Goal: Obtain resource: Download file/media

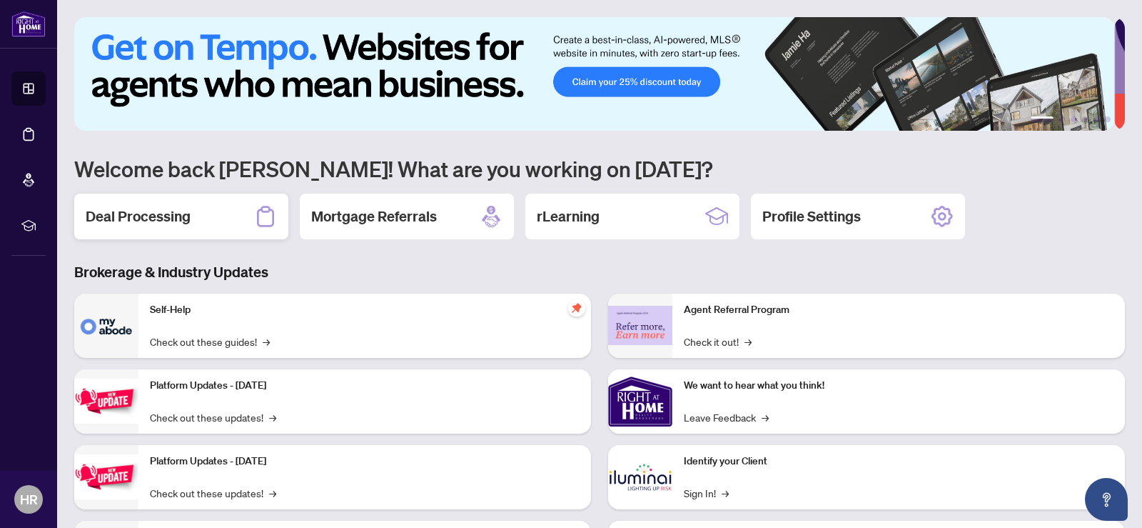
click at [166, 207] on h2 "Deal Processing" at bounding box center [138, 216] width 105 height 20
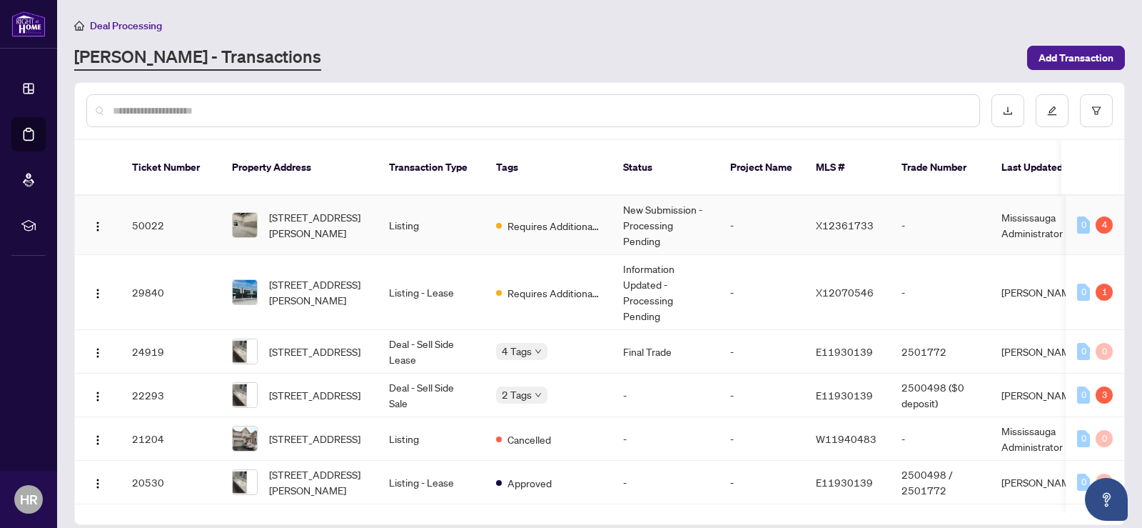
click at [666, 209] on td "New Submission - Processing Pending" at bounding box center [665, 225] width 107 height 59
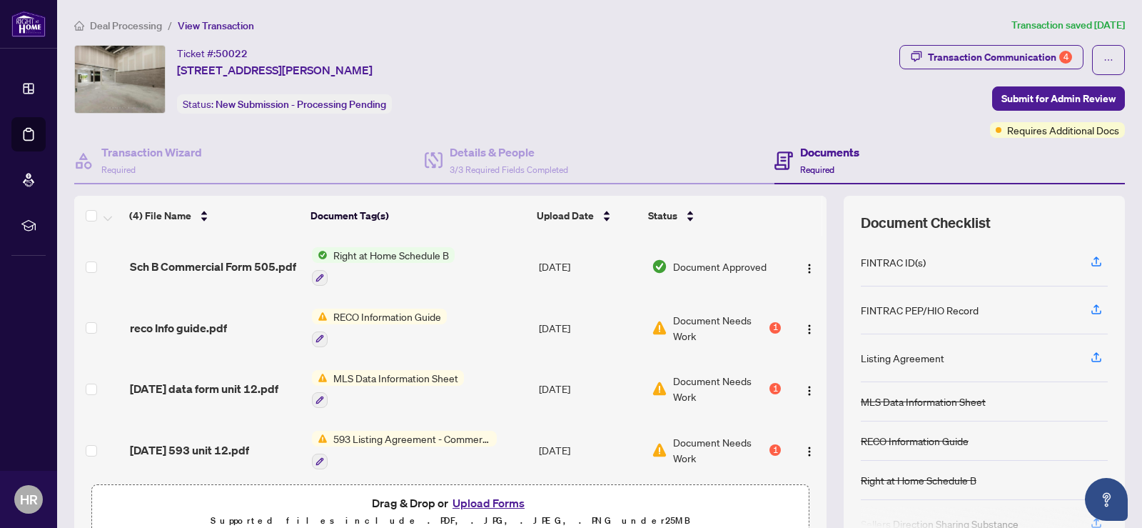
click at [415, 313] on span "RECO Information Guide" at bounding box center [387, 316] width 119 height 16
click at [489, 302] on td "RECO Information Guide" at bounding box center [420, 327] width 228 height 61
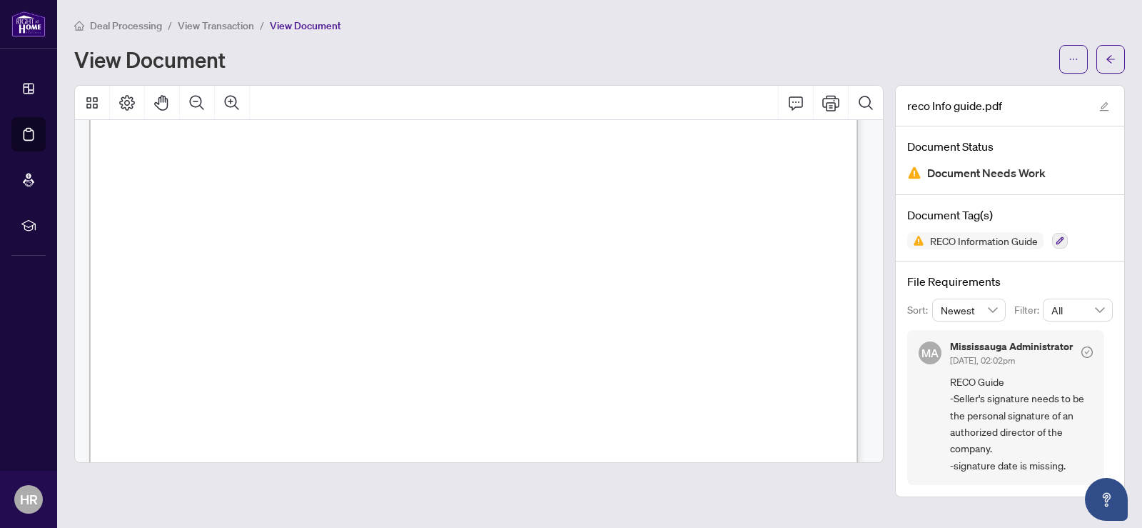
scroll to position [1357, 0]
click at [1072, 52] on span "button" at bounding box center [1074, 59] width 10 height 23
click at [852, 49] on div "View Document" at bounding box center [562, 59] width 977 height 23
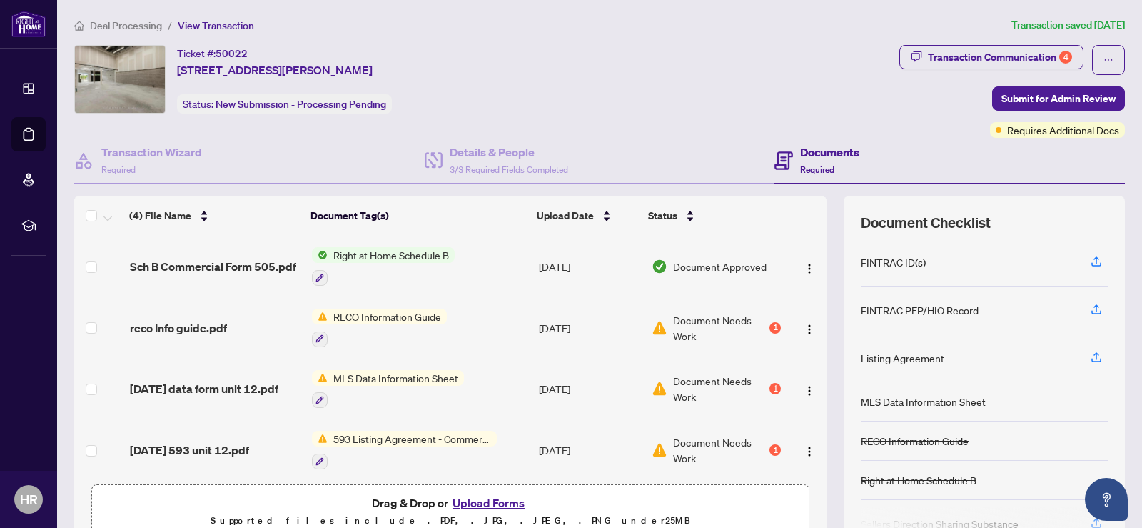
click at [397, 435] on span "593 Listing Agreement - Commercial - Seller Designated Representation Agreement…" at bounding box center [412, 439] width 169 height 16
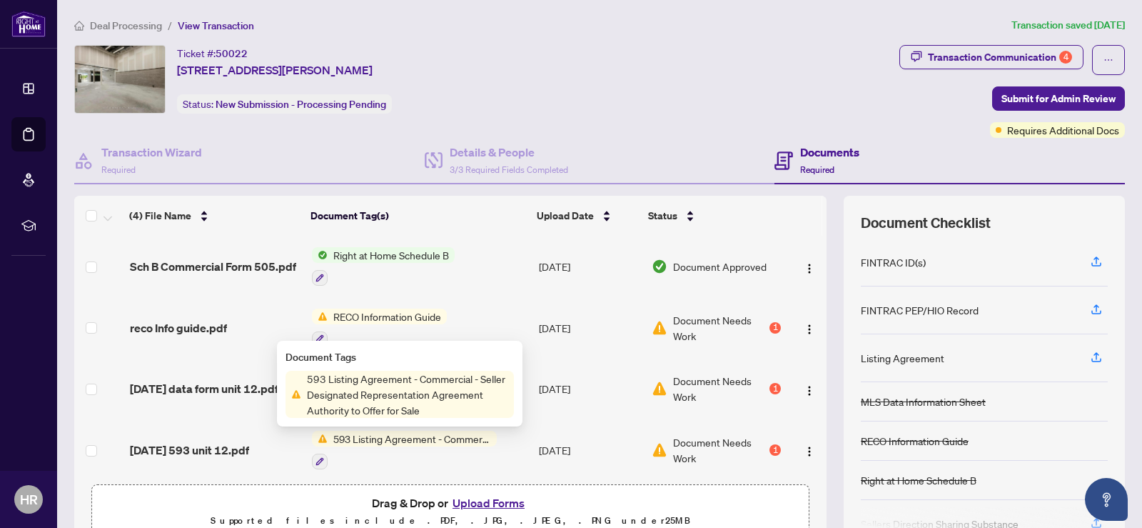
click at [397, 435] on span "593 Listing Agreement - Commercial - Seller Designated Representation Agreement…" at bounding box center [412, 439] width 169 height 16
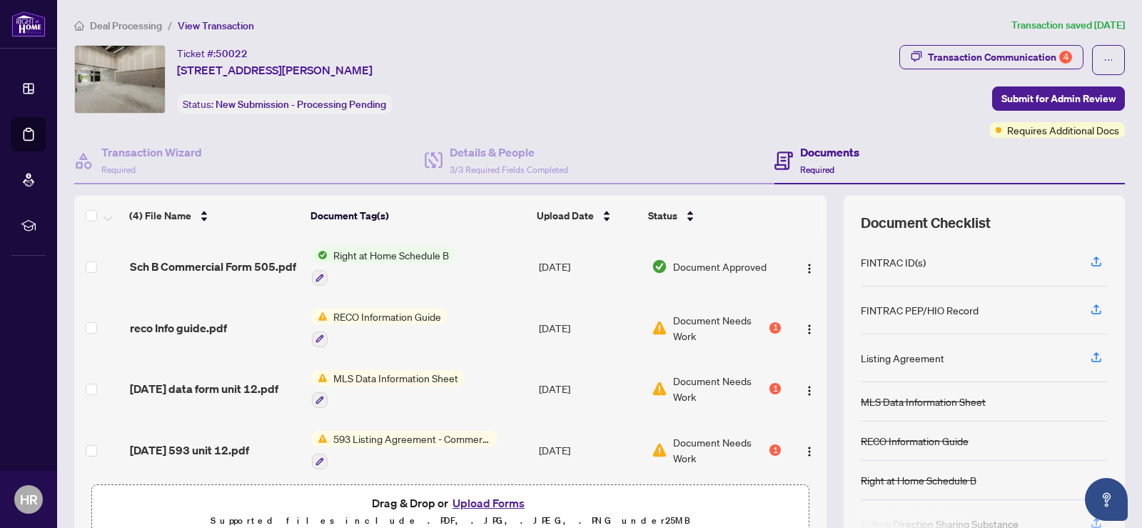
click at [397, 435] on span "593 Listing Agreement - Commercial - Seller Designated Representation Agreement…" at bounding box center [412, 439] width 169 height 16
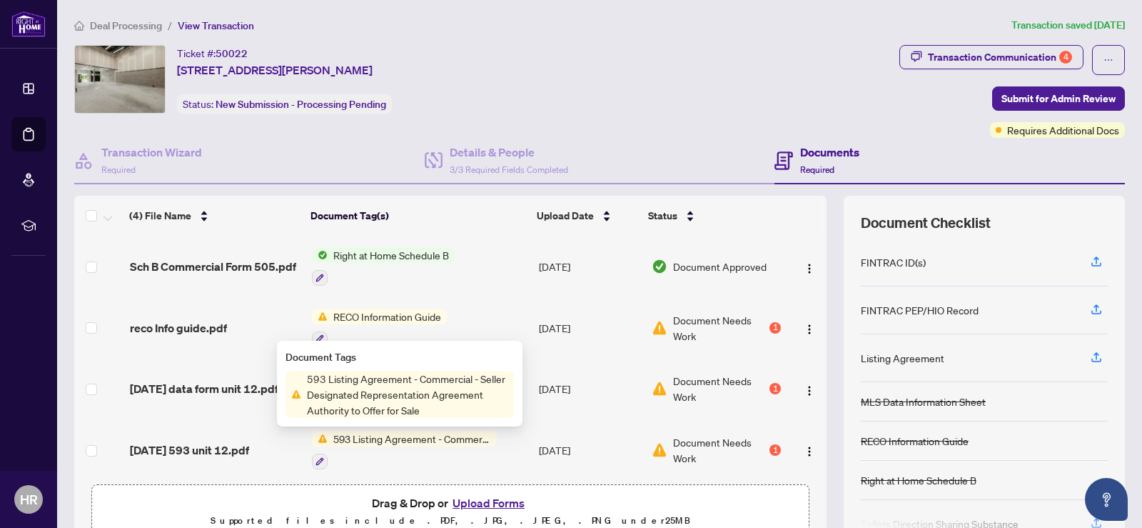
click at [429, 388] on span "593 Listing Agreement - Commercial - Seller Designated Representation Agreement…" at bounding box center [407, 394] width 213 height 47
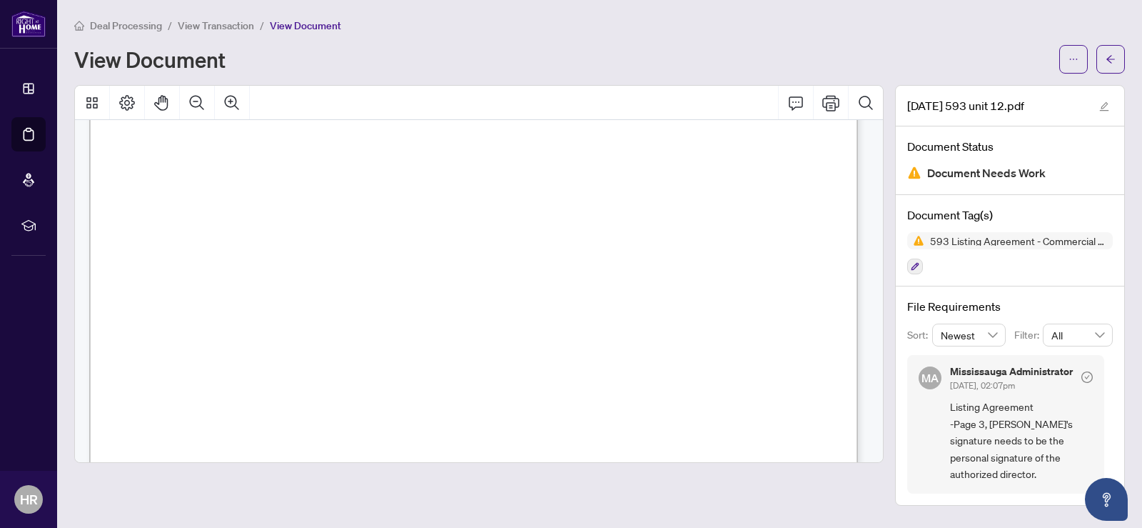
scroll to position [2121, 0]
click at [1069, 55] on icon "ellipsis" at bounding box center [1074, 59] width 10 height 10
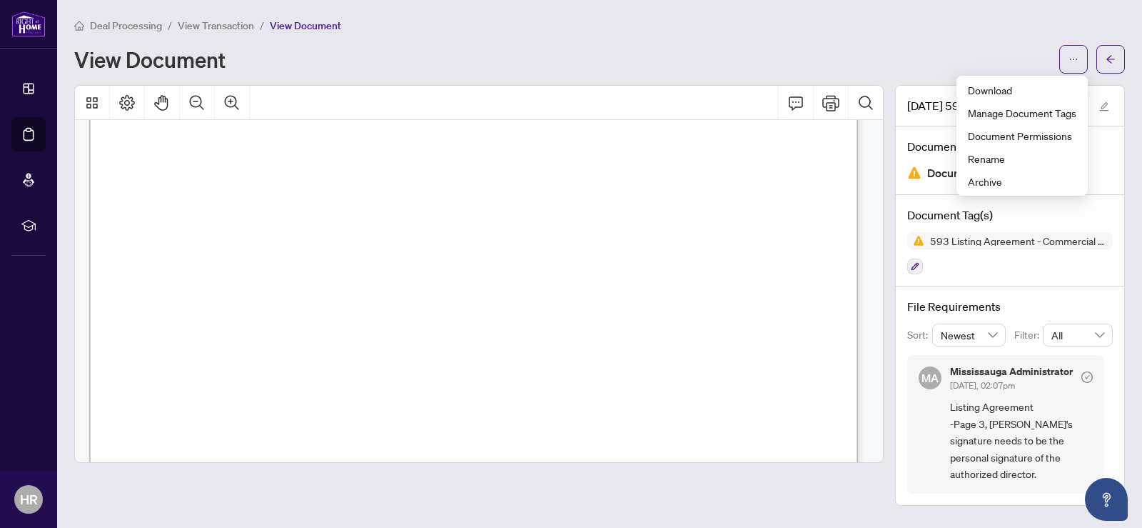
click at [696, 58] on div "View Document" at bounding box center [562, 59] width 977 height 23
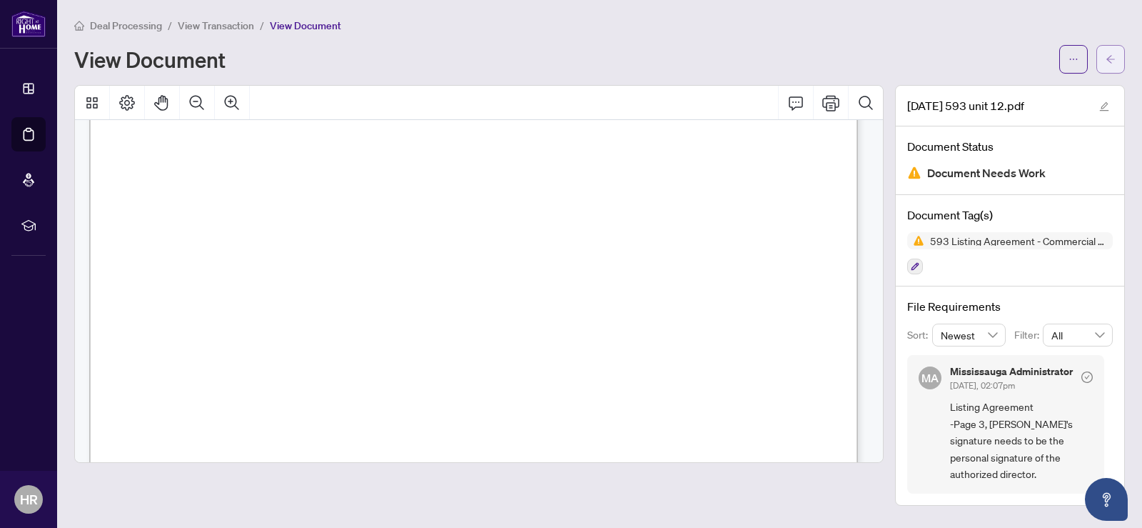
click at [1108, 59] on icon "arrow-left" at bounding box center [1111, 59] width 10 height 10
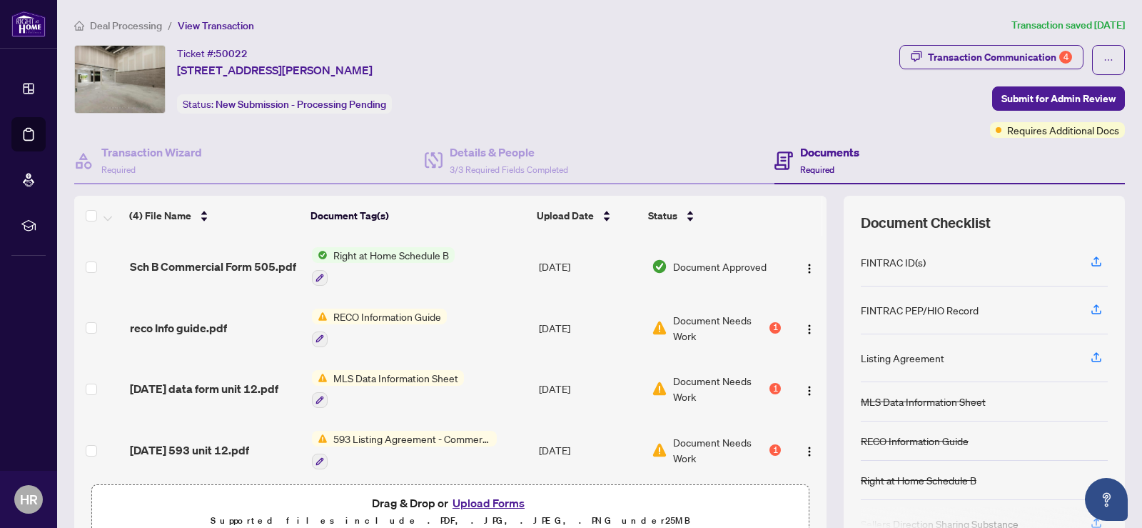
click at [433, 380] on span "MLS Data Information Sheet" at bounding box center [396, 378] width 136 height 16
click at [403, 447] on span "MLS Data Information Sheet" at bounding box center [388, 447] width 136 height 16
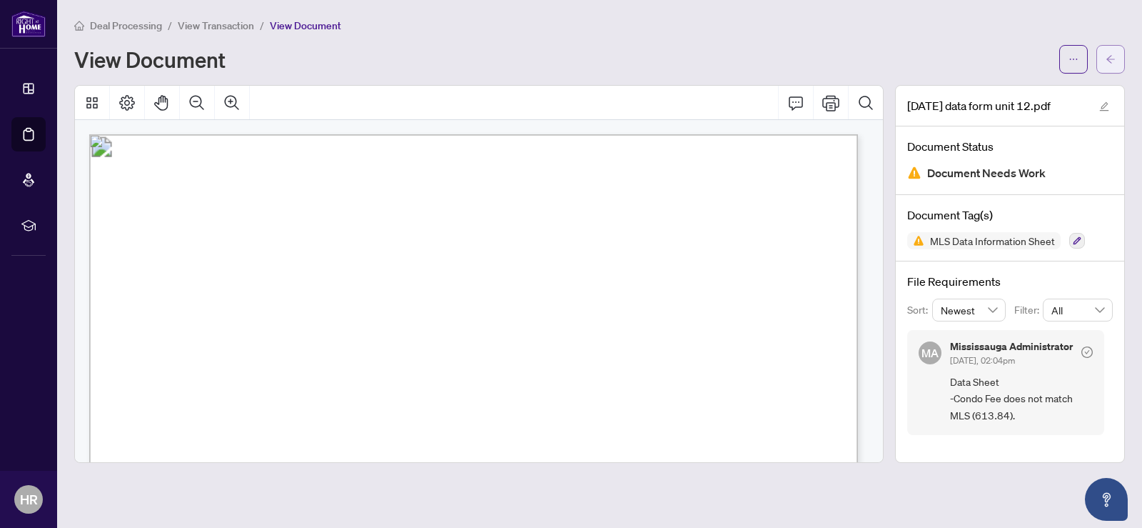
click at [1115, 58] on icon "arrow-left" at bounding box center [1111, 59] width 10 height 10
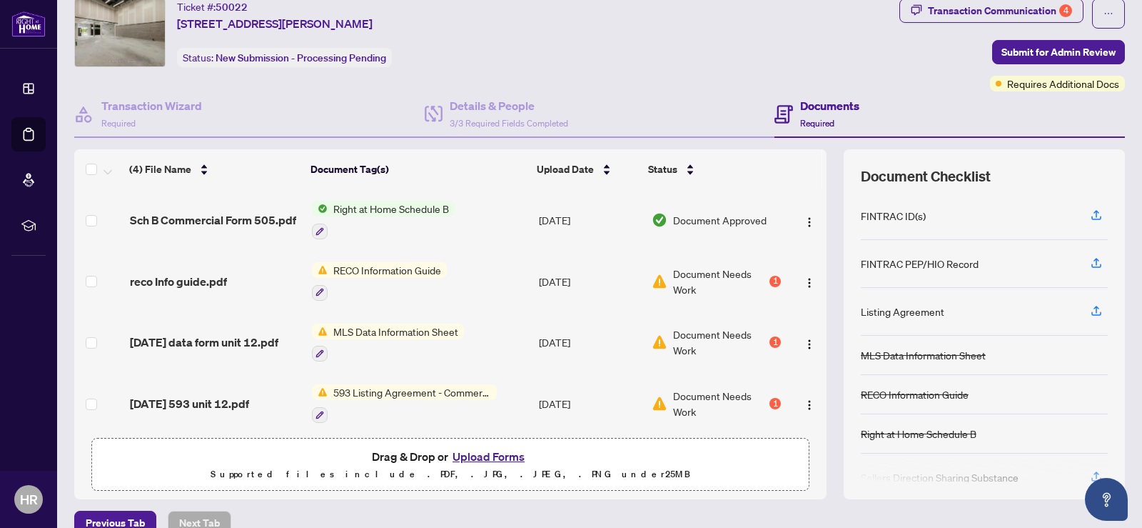
scroll to position [70, 0]
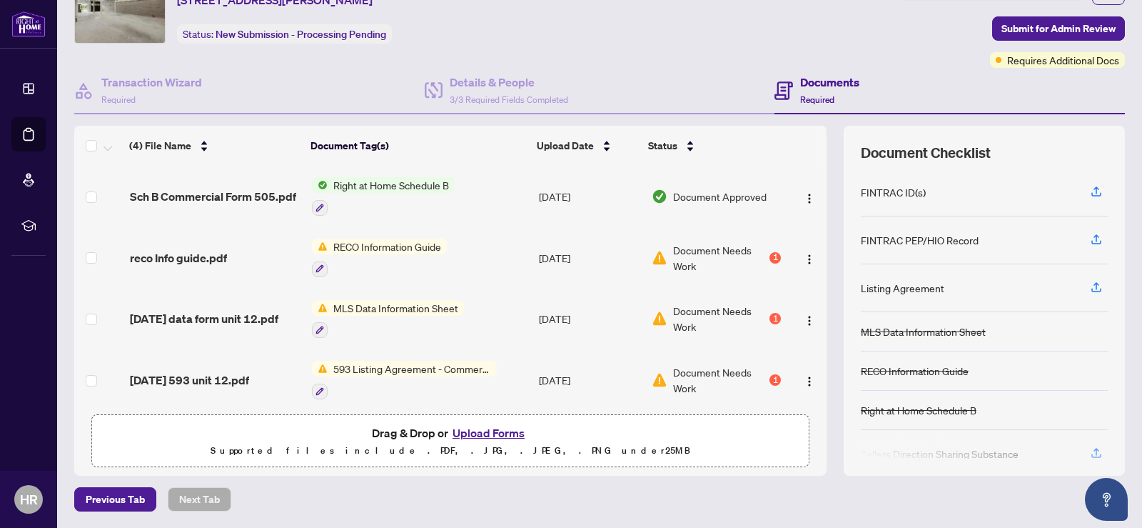
click at [395, 244] on span "RECO Information Guide" at bounding box center [387, 246] width 119 height 16
click at [381, 318] on span "RECO Information Guide" at bounding box center [371, 316] width 119 height 16
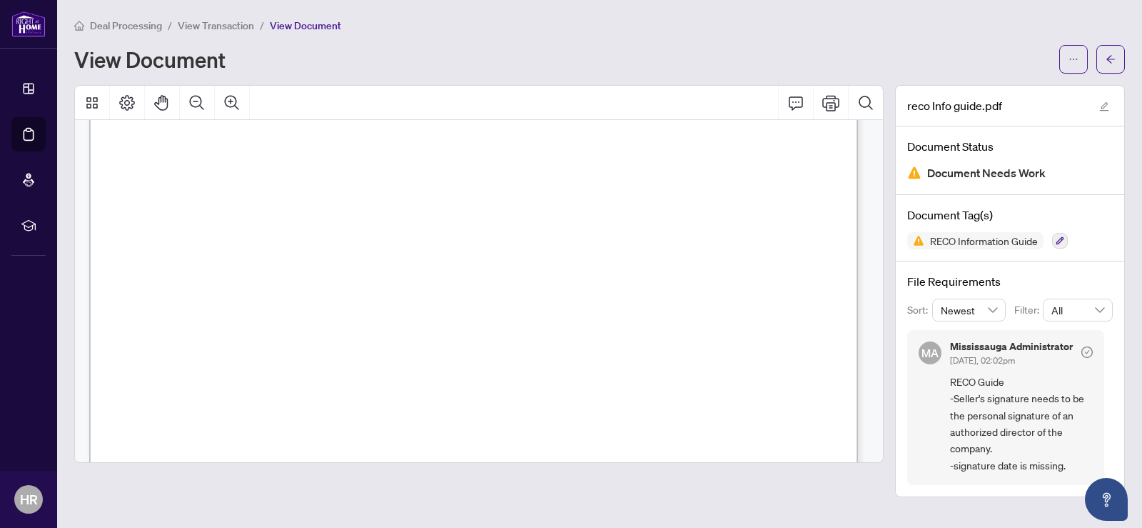
scroll to position [8629, 0]
click at [1111, 59] on icon "arrow-left" at bounding box center [1111, 59] width 10 height 10
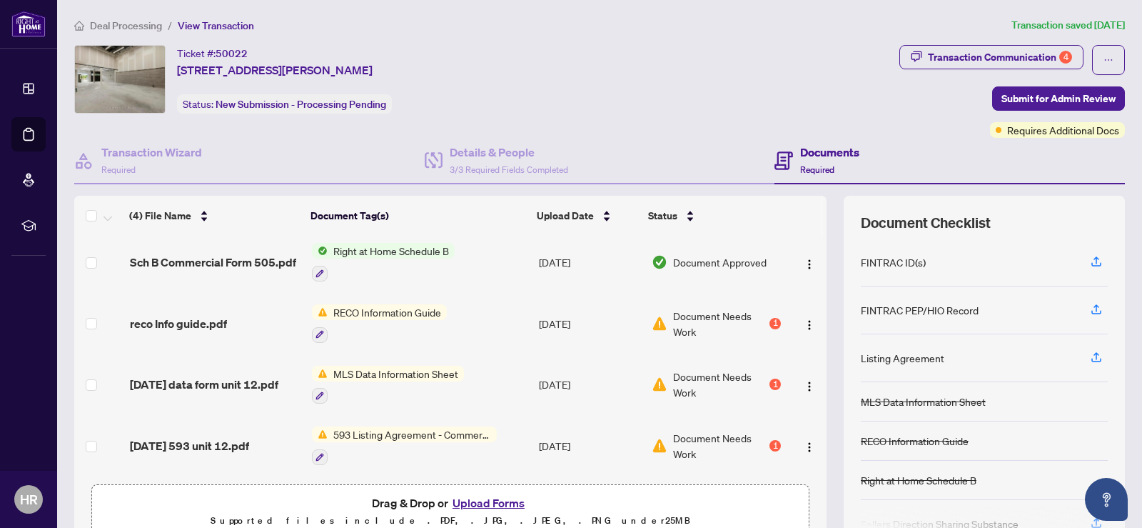
scroll to position [7, 0]
click at [414, 306] on span "RECO Information Guide" at bounding box center [387, 312] width 119 height 16
click at [406, 383] on span "RECO Information Guide" at bounding box center [371, 379] width 119 height 16
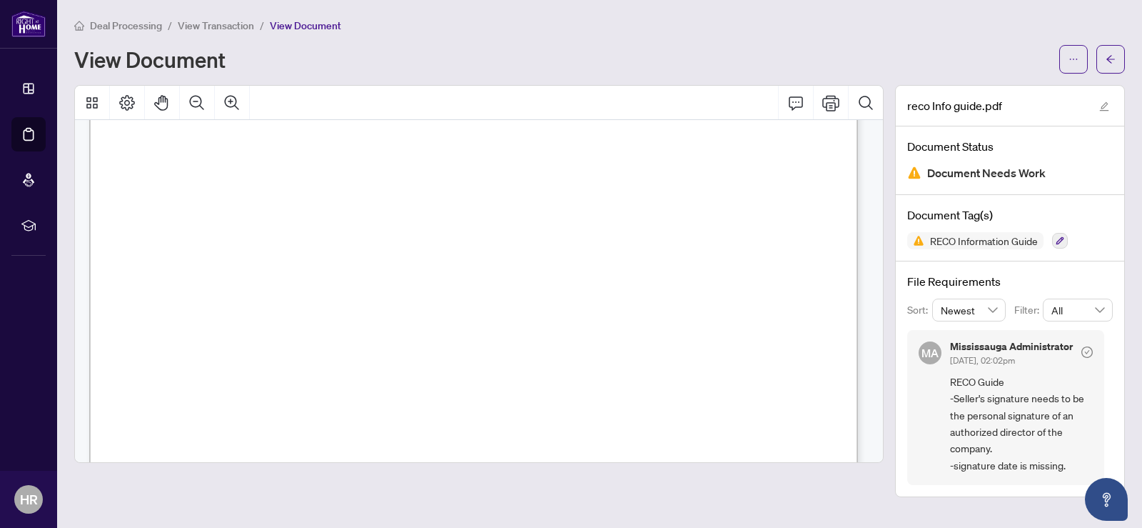
scroll to position [8486, 0]
click at [1116, 53] on button "button" at bounding box center [1111, 59] width 29 height 29
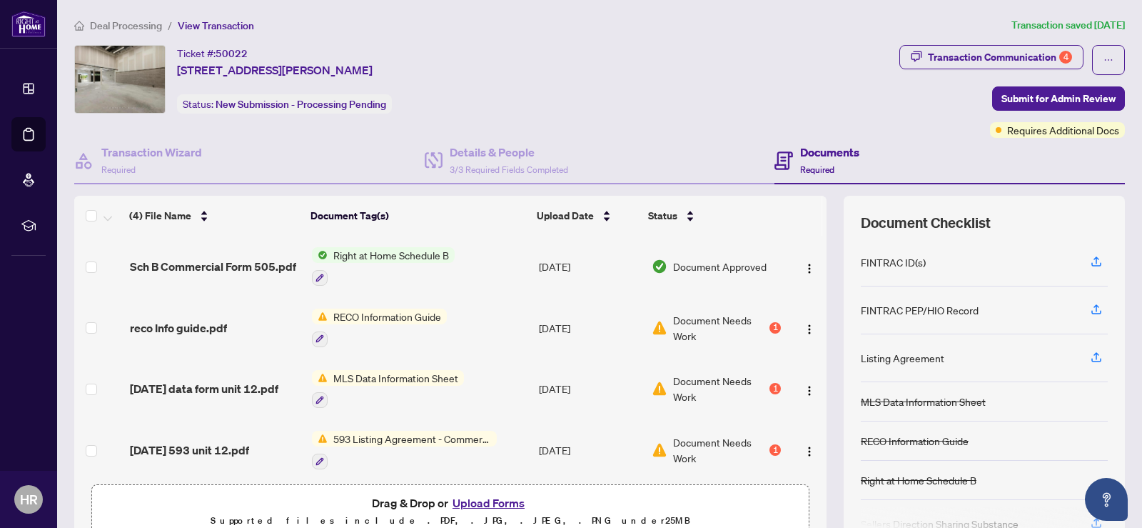
click at [435, 373] on span "MLS Data Information Sheet" at bounding box center [396, 378] width 136 height 16
click at [398, 438] on div "Document Tags MLS Data Information Sheet" at bounding box center [382, 436] width 157 height 37
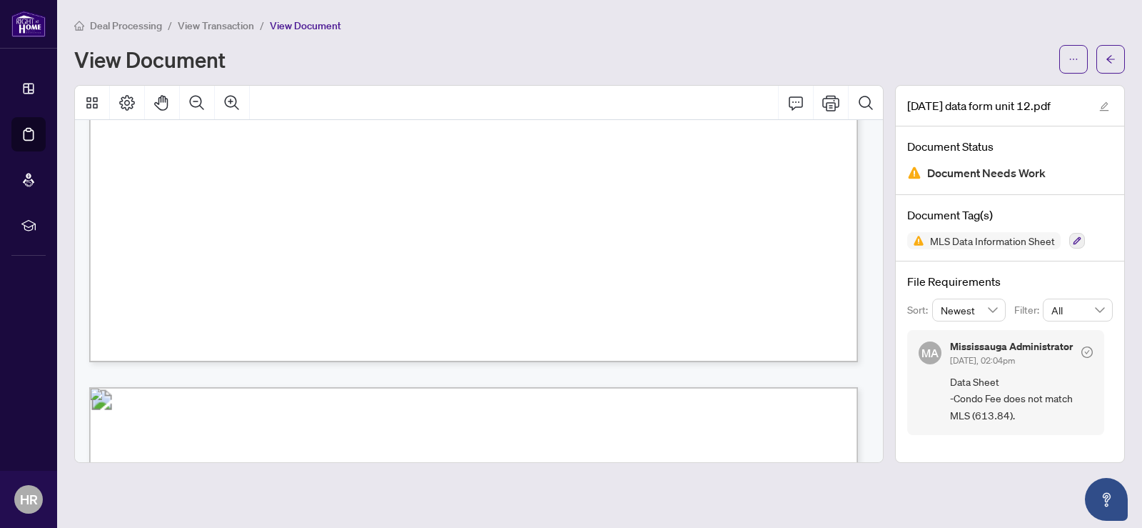
scroll to position [6854, 0]
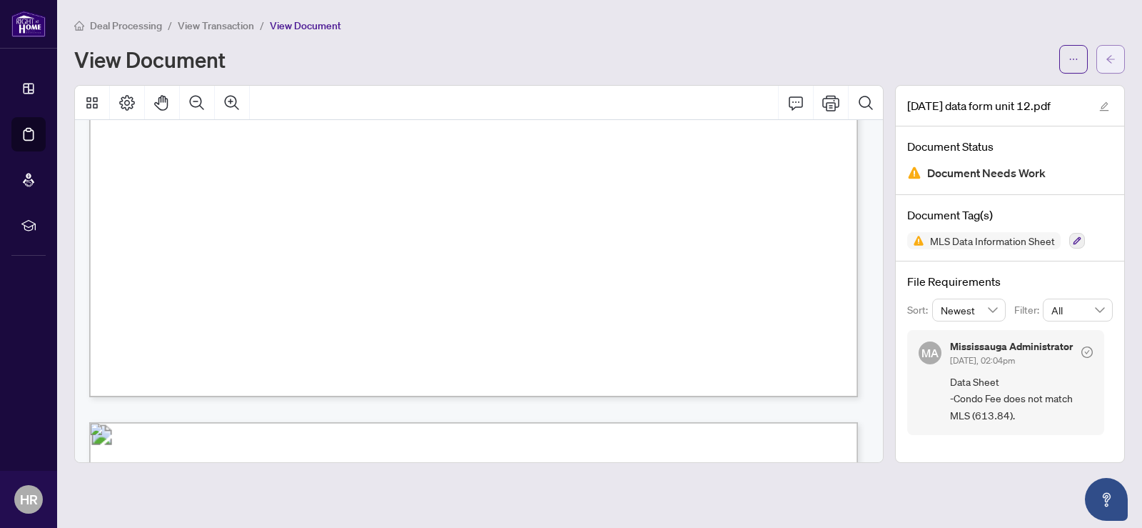
click at [1103, 62] on button "button" at bounding box center [1111, 59] width 29 height 29
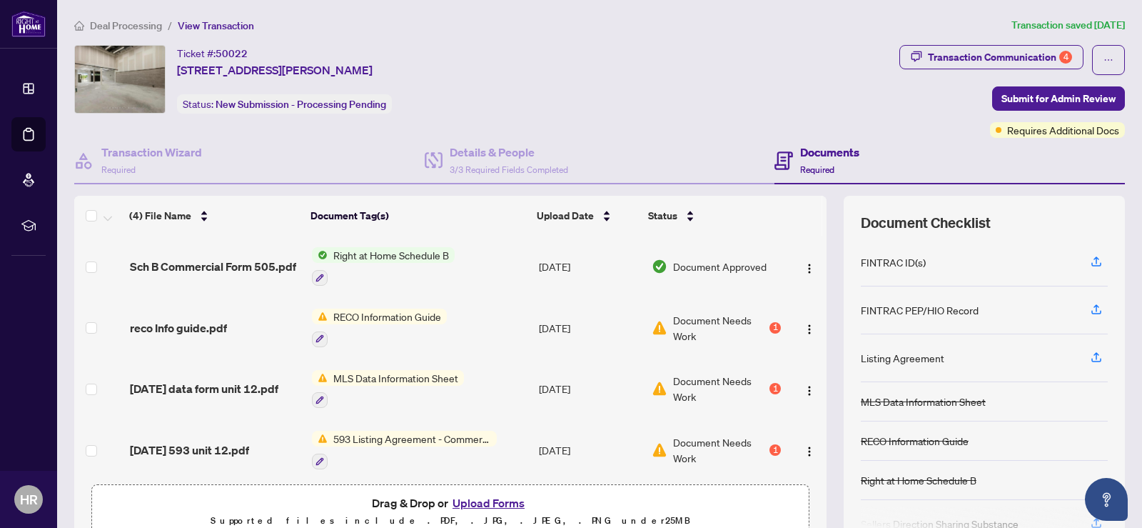
click at [397, 435] on span "593 Listing Agreement - Commercial - Seller Designated Representation Agreement…" at bounding box center [412, 439] width 169 height 16
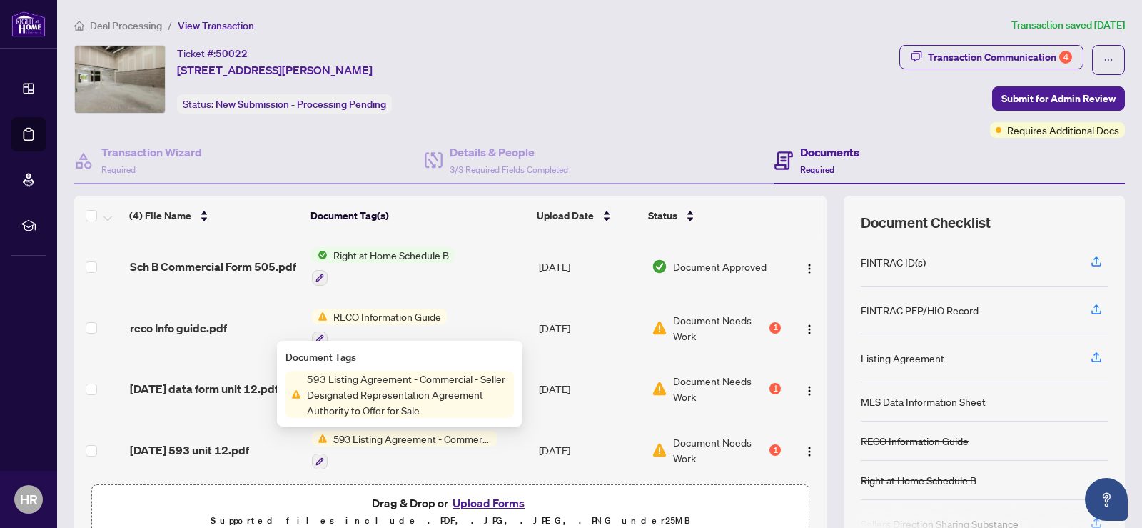
click at [417, 387] on span "593 Listing Agreement - Commercial - Seller Designated Representation Agreement…" at bounding box center [407, 394] width 213 height 47
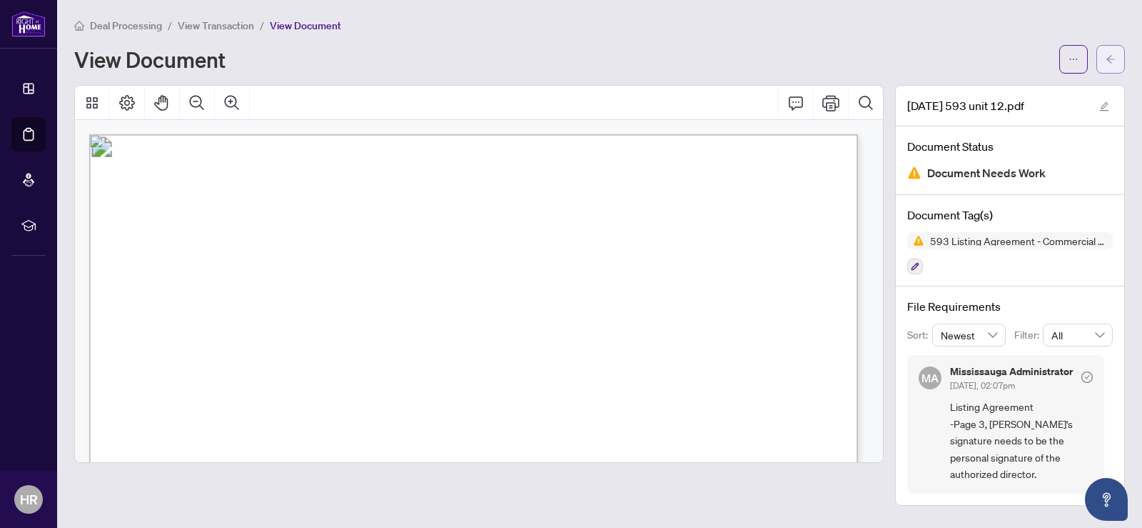
click at [1109, 53] on span "button" at bounding box center [1111, 59] width 10 height 23
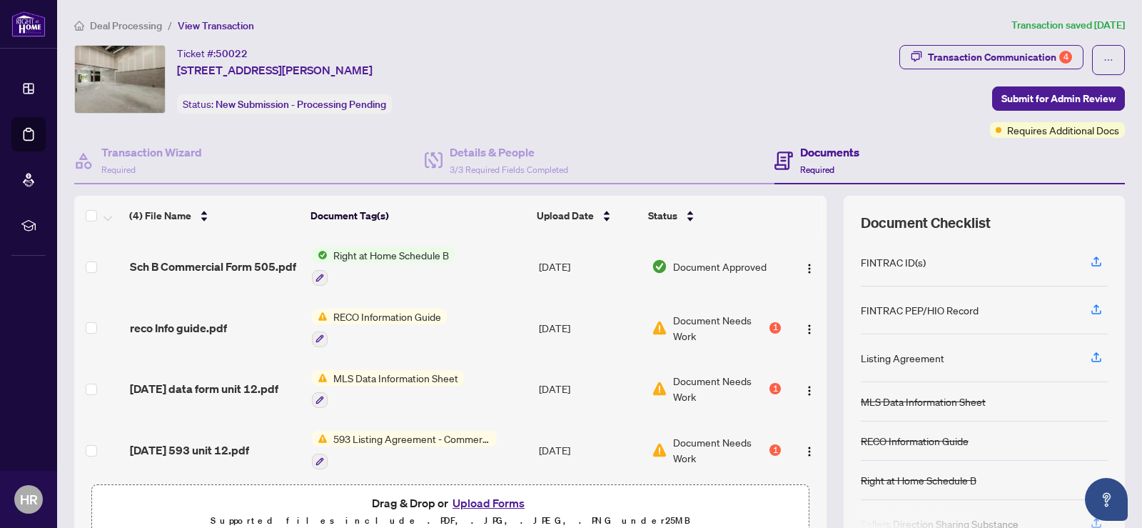
click at [396, 318] on span "RECO Information Guide" at bounding box center [387, 316] width 119 height 16
click at [393, 383] on span "RECO Information Guide" at bounding box center [371, 386] width 119 height 16
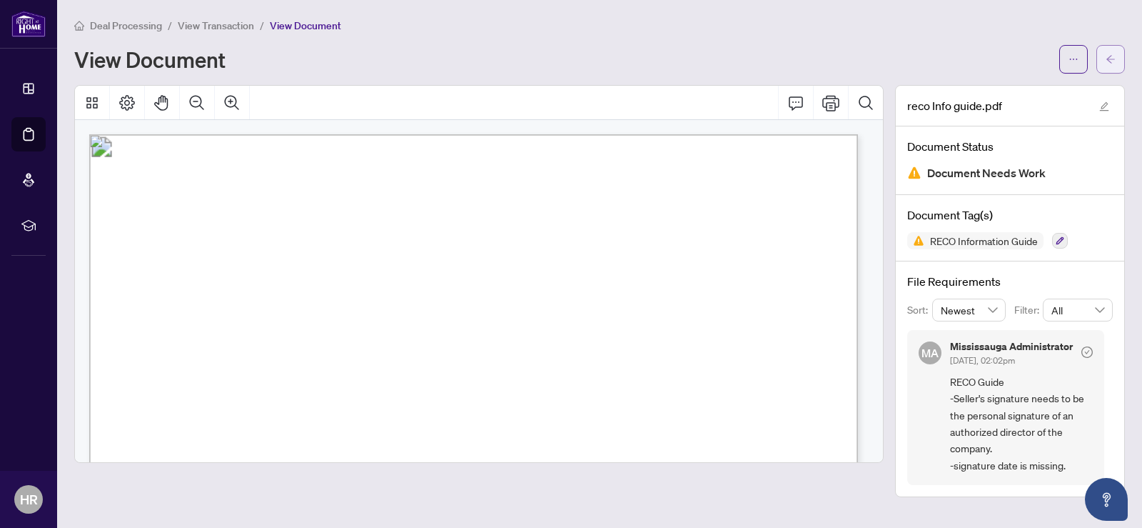
click at [1112, 58] on icon "arrow-left" at bounding box center [1111, 59] width 10 height 10
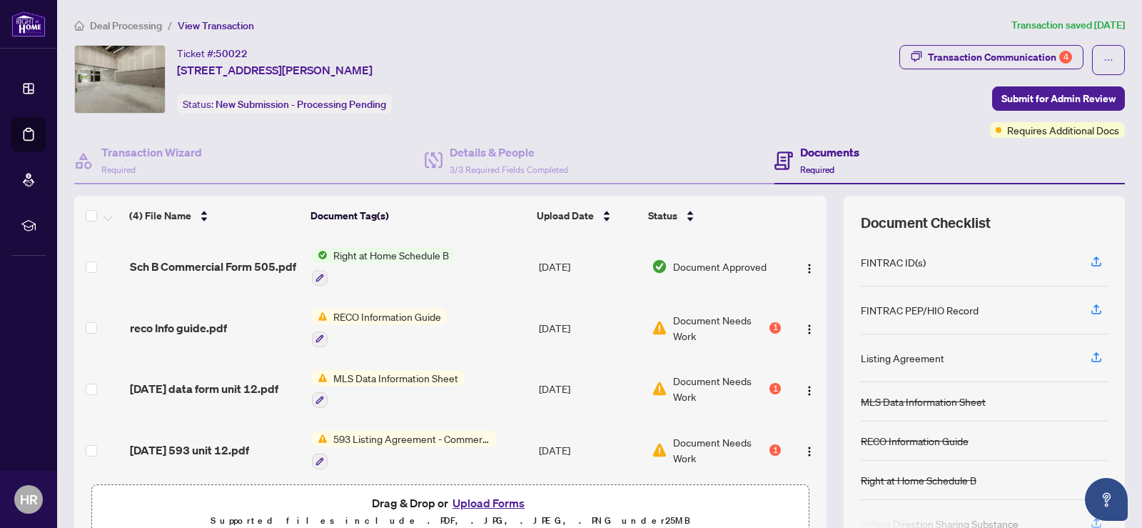
click at [376, 316] on span "RECO Information Guide" at bounding box center [387, 316] width 119 height 16
click at [394, 380] on span "RECO Information Guide" at bounding box center [371, 386] width 119 height 16
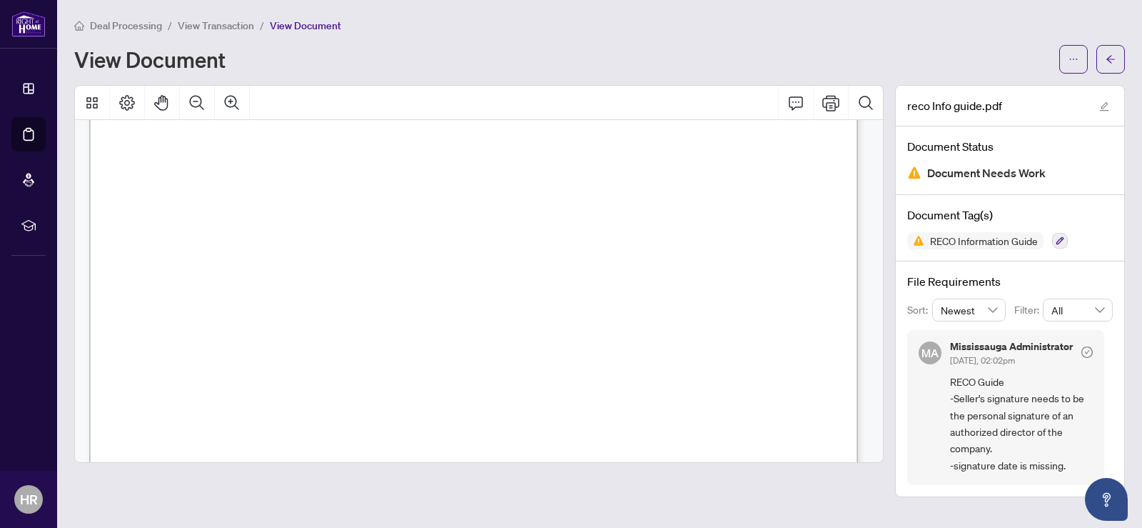
scroll to position [8486, 0]
drag, startPoint x: 161, startPoint y: 188, endPoint x: 314, endPoint y: 188, distance: 153.5
click at [314, 188] on span "Saylish Corp." at bounding box center [238, 192] width 151 height 21
click at [1110, 56] on icon "arrow-left" at bounding box center [1111, 59] width 10 height 10
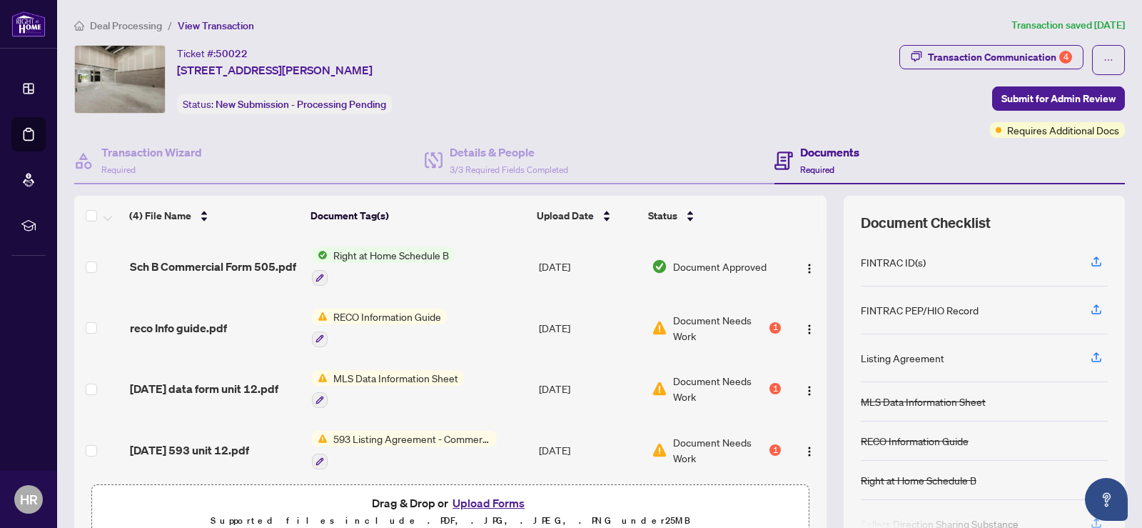
click at [402, 376] on span "MLS Data Information Sheet" at bounding box center [396, 378] width 136 height 16
click at [397, 444] on span "MLS Data Information Sheet" at bounding box center [388, 447] width 136 height 16
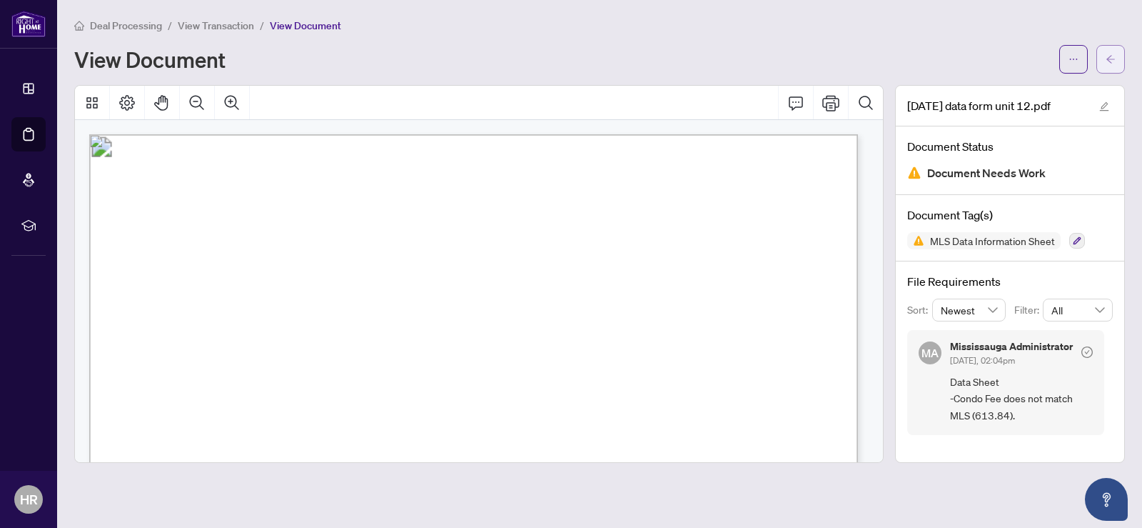
click at [1107, 53] on span "button" at bounding box center [1111, 59] width 10 height 23
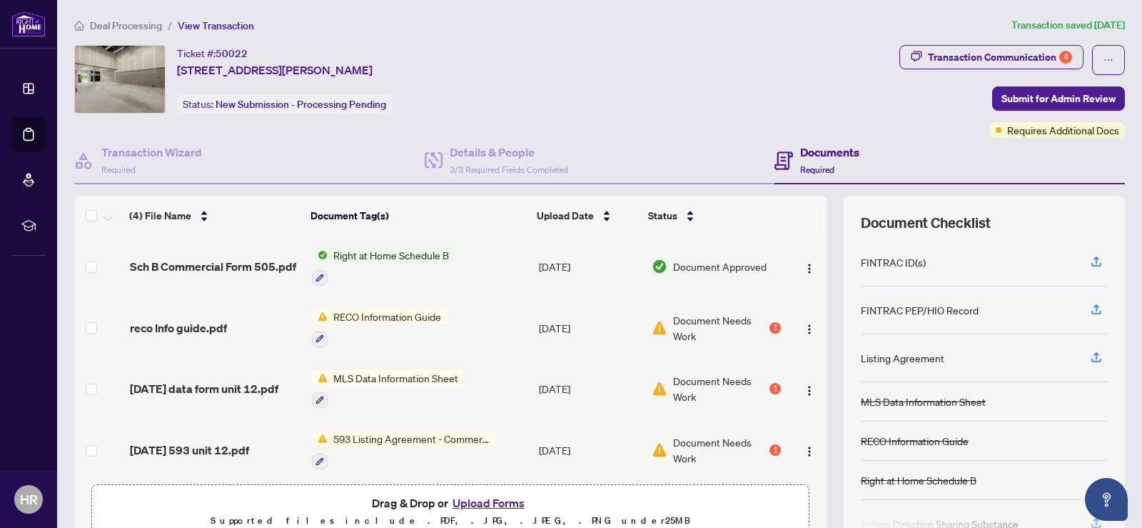
click at [411, 316] on span "RECO Information Guide" at bounding box center [387, 316] width 119 height 16
click at [413, 383] on span "RECO Information Guide" at bounding box center [371, 386] width 119 height 16
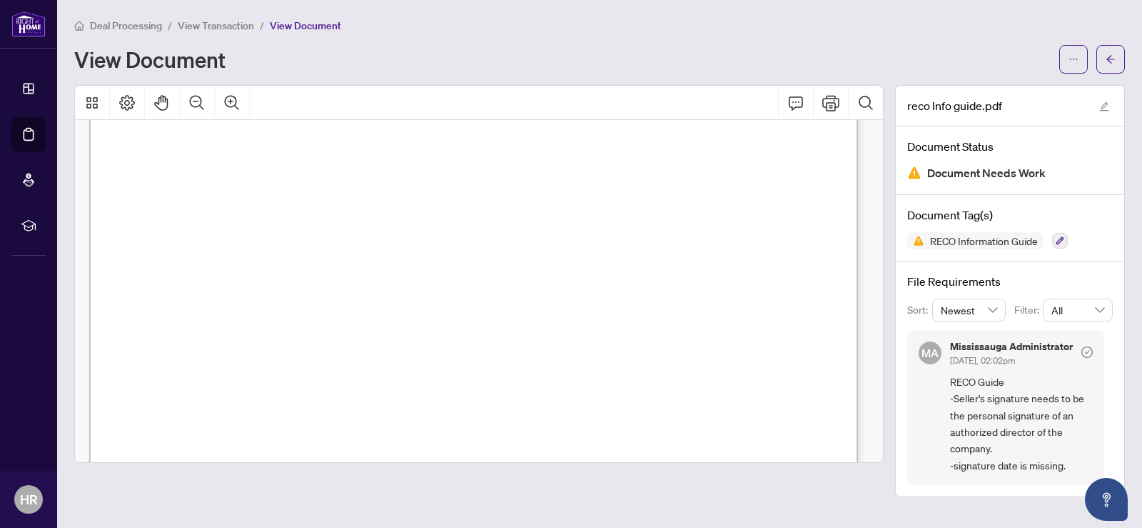
scroll to position [8425, 0]
click at [832, 97] on icon "Print" at bounding box center [830, 103] width 17 height 16
click at [1112, 58] on icon "arrow-left" at bounding box center [1111, 59] width 10 height 10
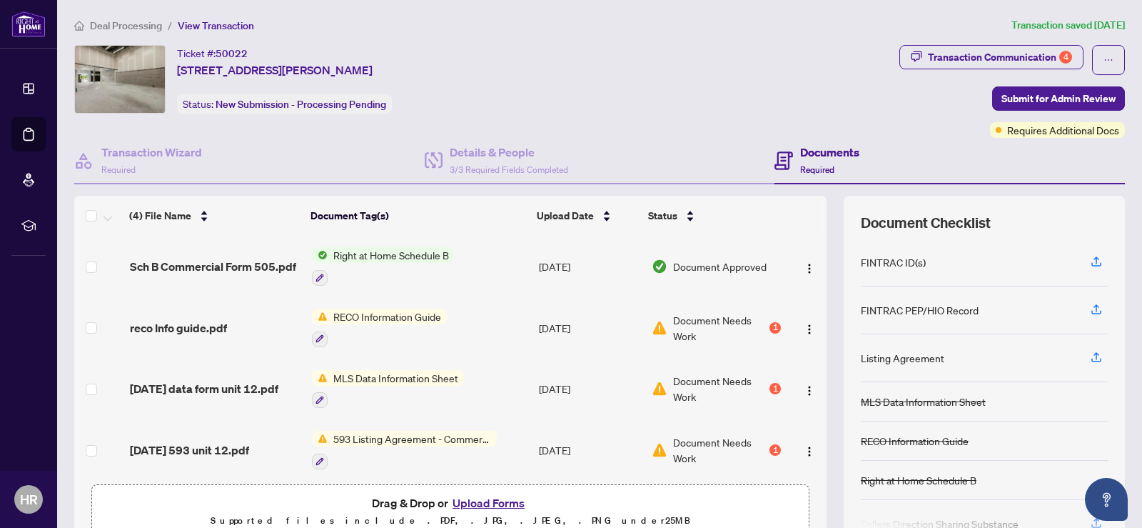
click at [406, 376] on span "MLS Data Information Sheet" at bounding box center [396, 378] width 136 height 16
click at [401, 446] on span "MLS Data Information Sheet" at bounding box center [388, 447] width 136 height 16
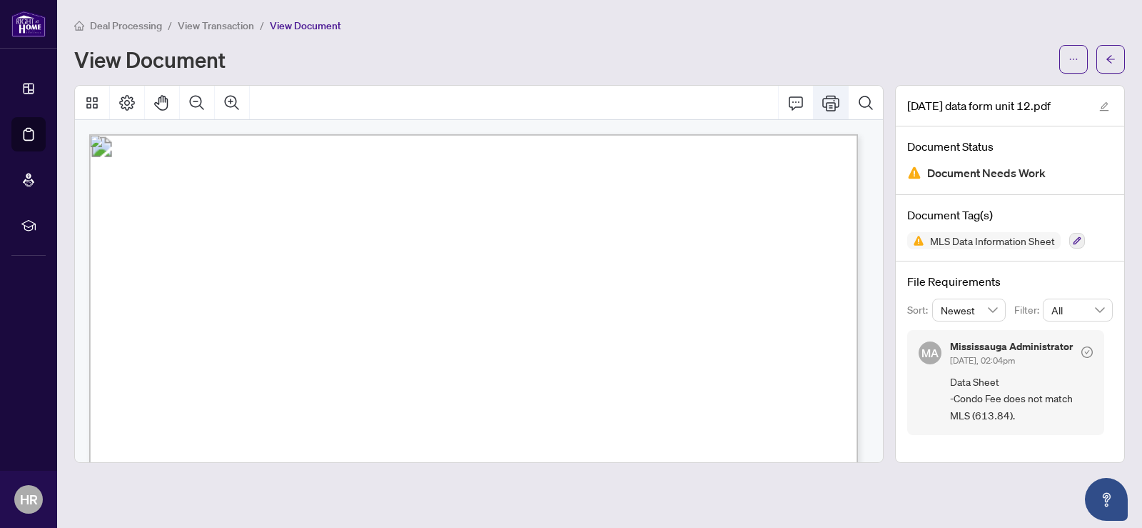
click at [828, 99] on icon "Print" at bounding box center [830, 102] width 17 height 17
click at [1107, 61] on icon "arrow-left" at bounding box center [1111, 59] width 10 height 10
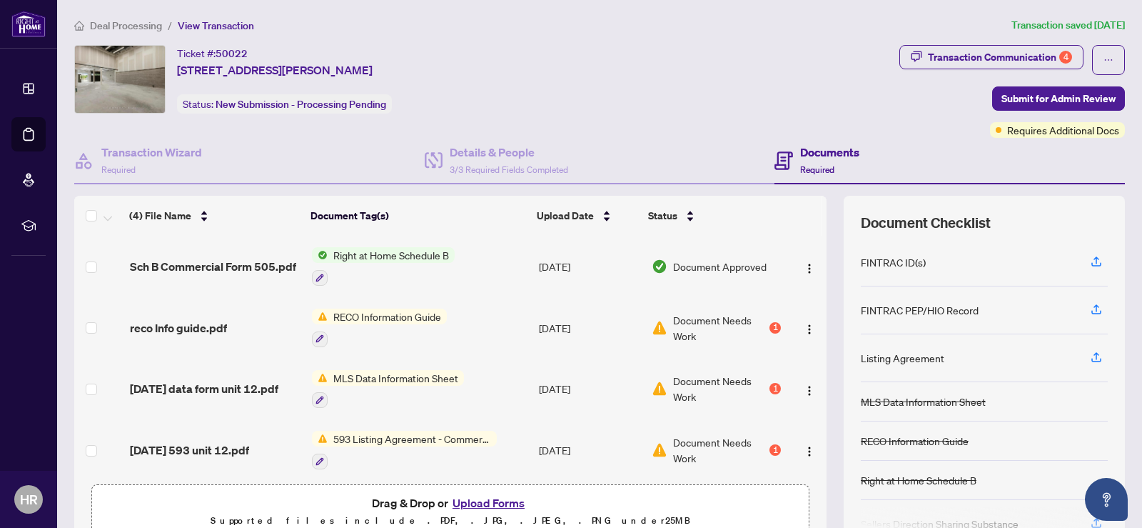
click at [393, 436] on span "593 Listing Agreement - Commercial - Seller Designated Representation Agreement…" at bounding box center [412, 439] width 169 height 16
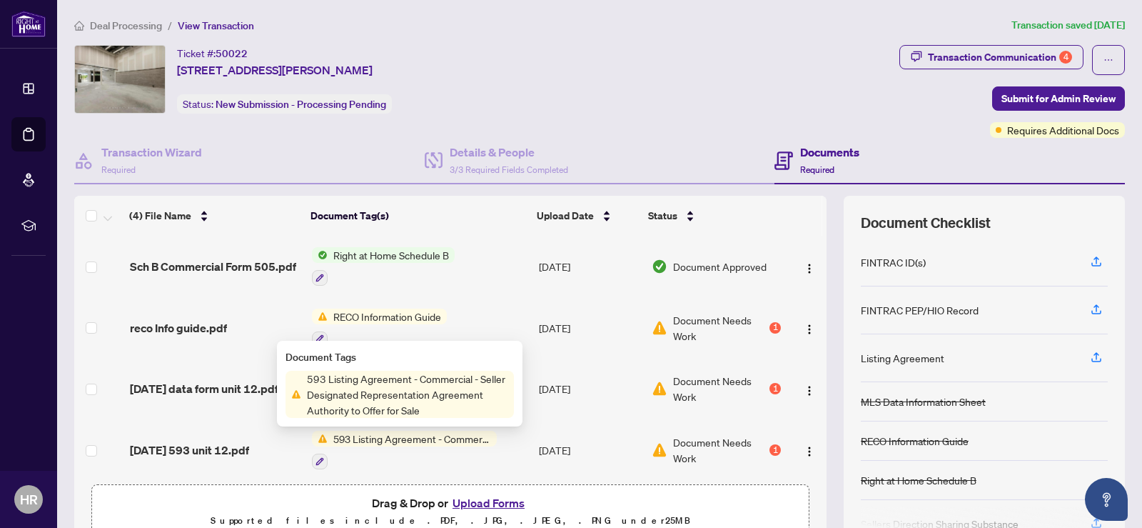
click at [408, 391] on span "593 Listing Agreement - Commercial - Seller Designated Representation Agreement…" at bounding box center [407, 394] width 213 height 47
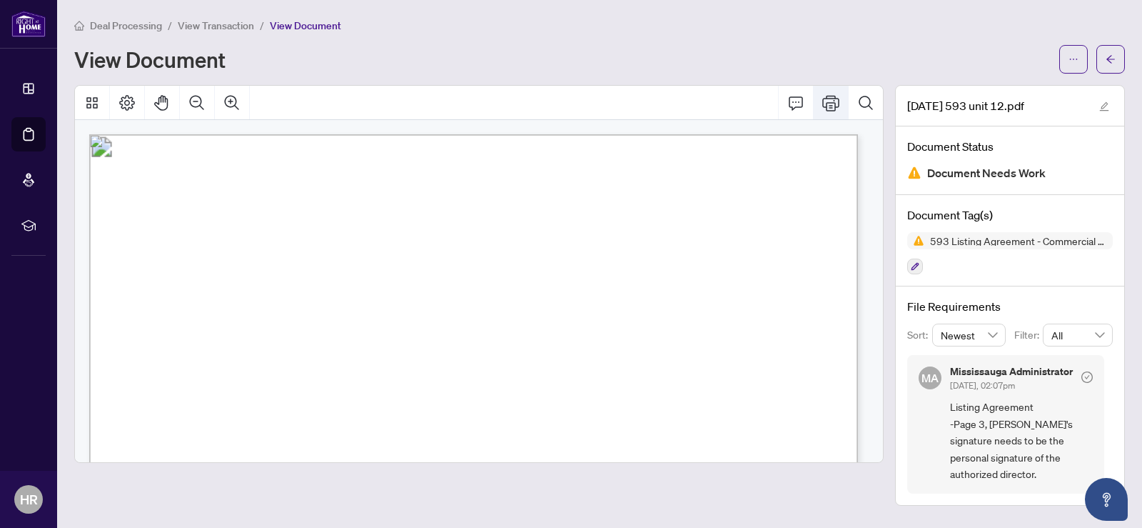
click at [832, 101] on icon "Print" at bounding box center [830, 102] width 17 height 17
click at [1108, 54] on icon "arrow-left" at bounding box center [1111, 59] width 10 height 10
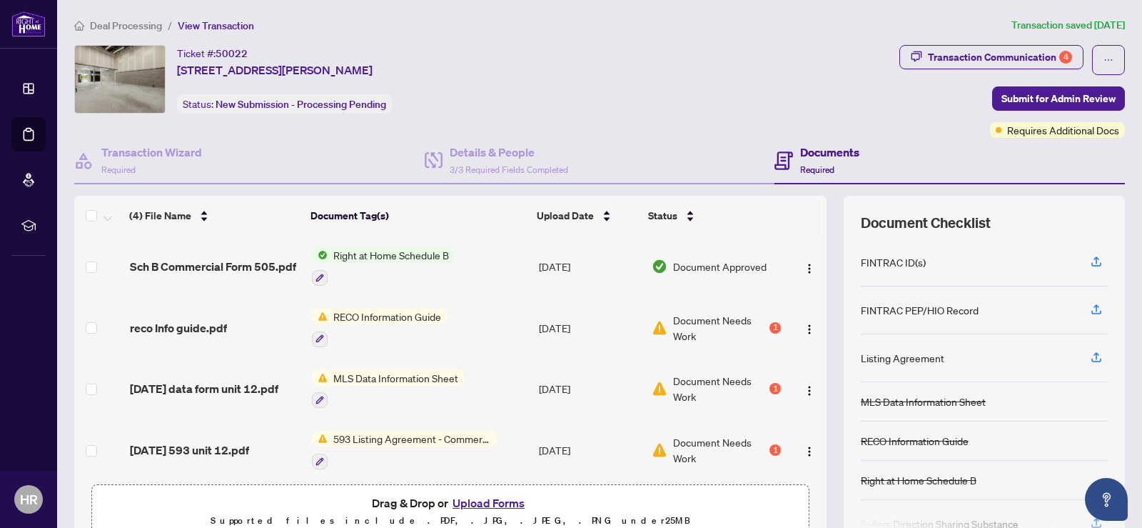
click at [412, 377] on span "MLS Data Information Sheet" at bounding box center [396, 378] width 136 height 16
click at [388, 424] on div "Document Tags" at bounding box center [382, 426] width 157 height 16
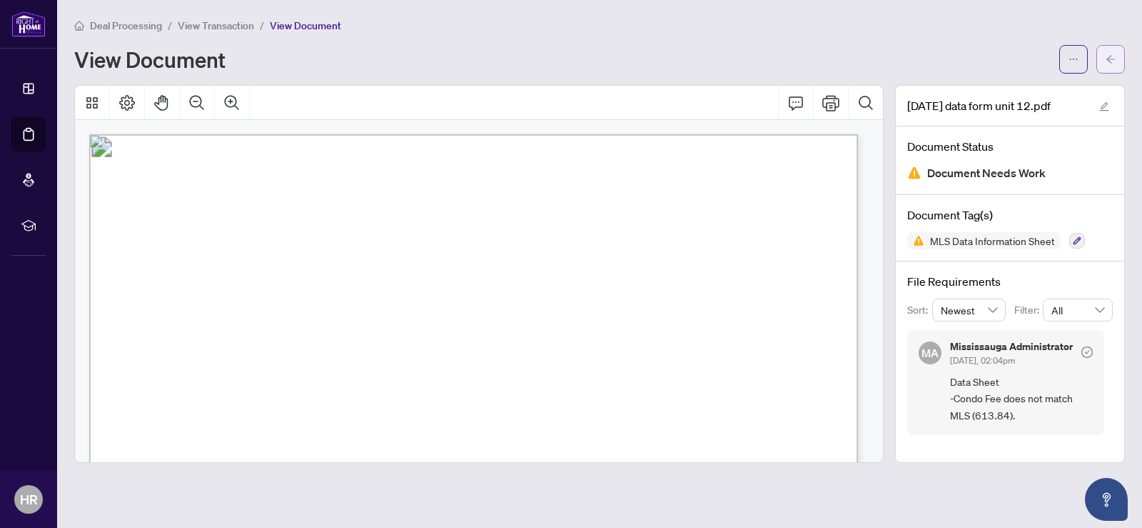
click at [1112, 50] on span "button" at bounding box center [1111, 59] width 10 height 23
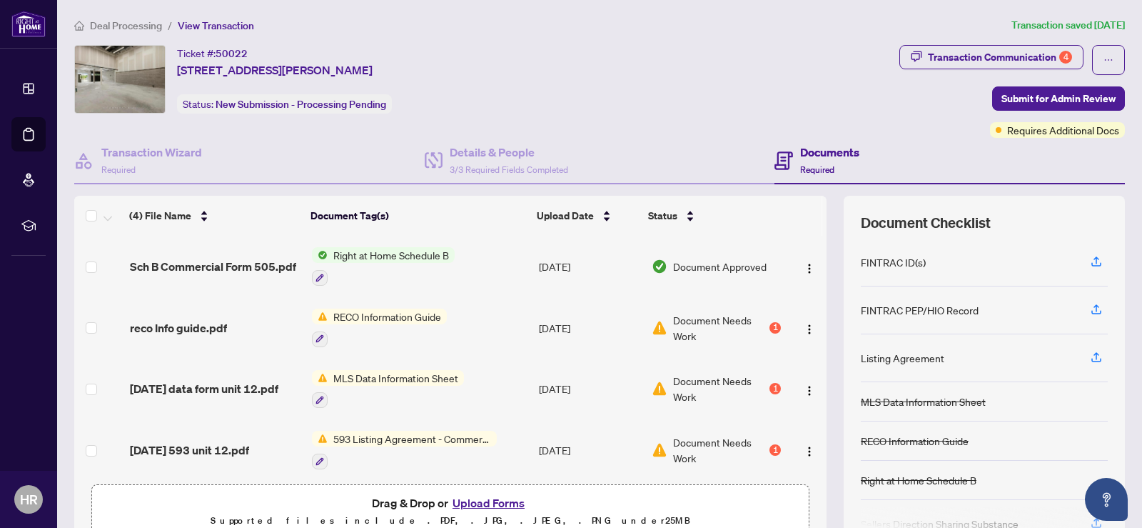
click at [401, 316] on span "RECO Information Guide" at bounding box center [387, 316] width 119 height 16
click at [379, 386] on span "RECO Information Guide" at bounding box center [371, 386] width 119 height 16
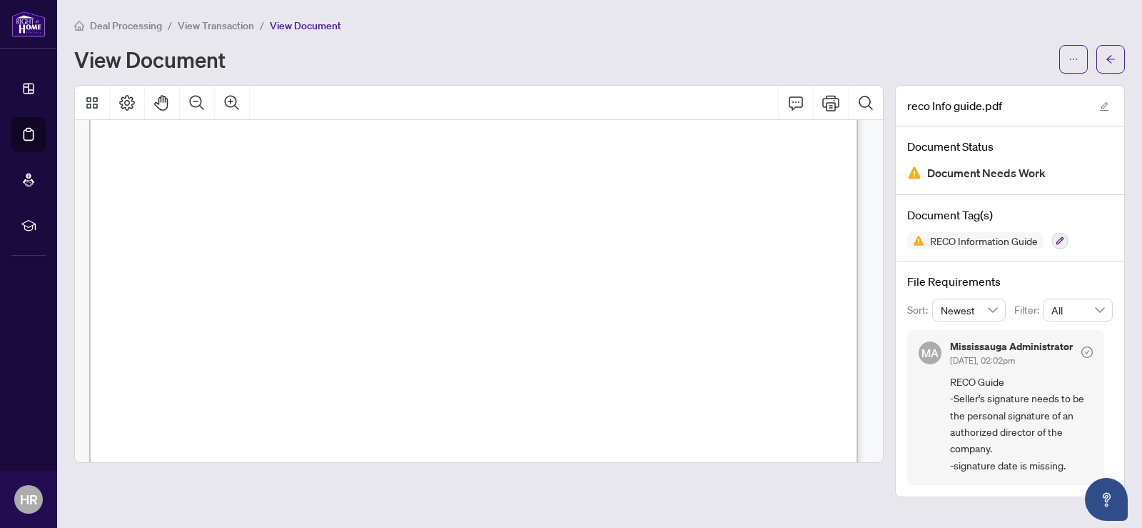
scroll to position [8486, 0]
